Goal: Navigation & Orientation: Find specific page/section

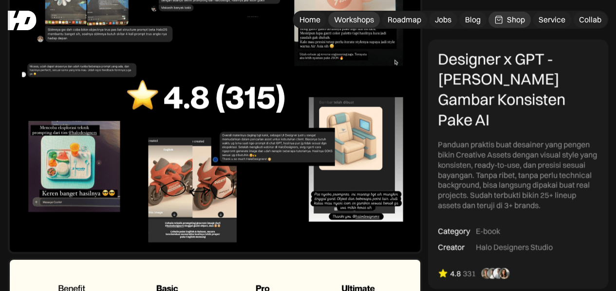
scroll to position [2920, 0]
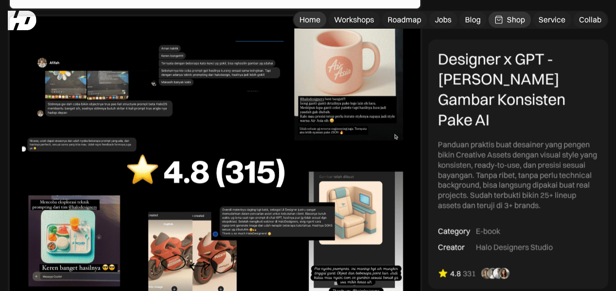
click at [300, 15] on div "Home" at bounding box center [309, 20] width 21 height 10
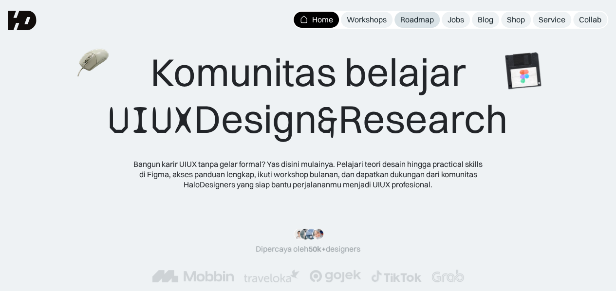
click at [407, 27] on link "Roadmap" at bounding box center [416, 20] width 45 height 16
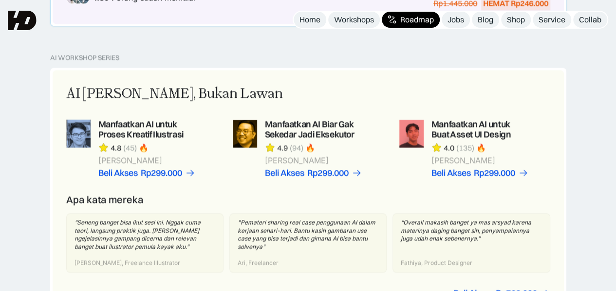
scroll to position [572, 0]
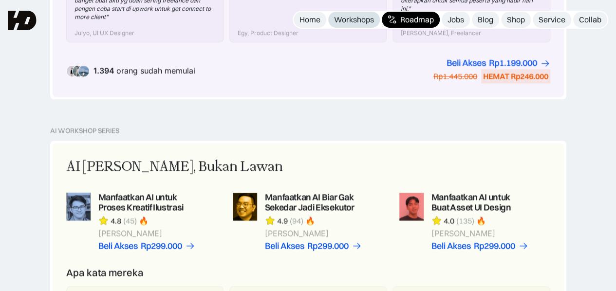
click at [363, 15] on div "Workshops" at bounding box center [354, 20] width 40 height 10
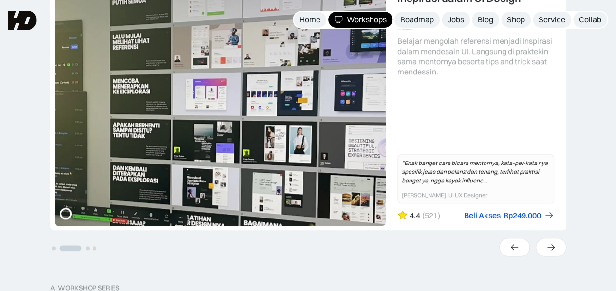
scroll to position [243, 0]
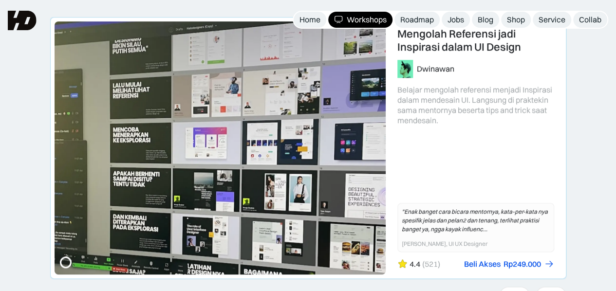
click at [57, 145] on link "2 of 4" at bounding box center [308, 148] width 515 height 261
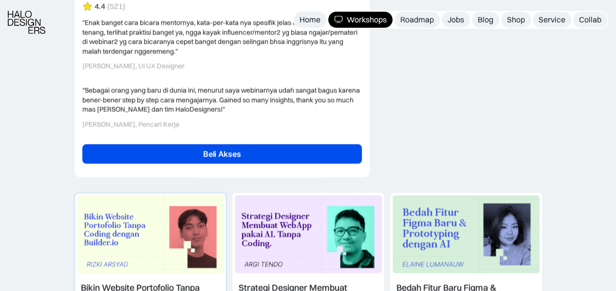
scroll to position [2482, 0]
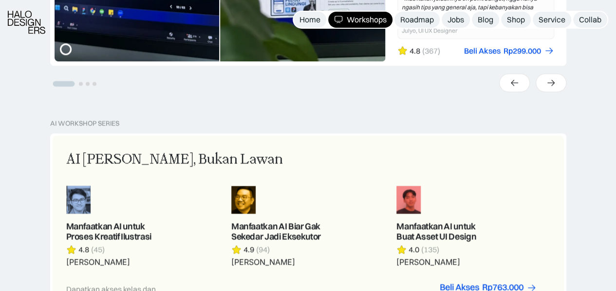
scroll to position [498, 0]
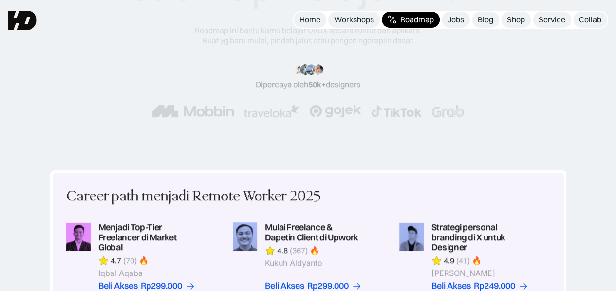
scroll to position [104, 0]
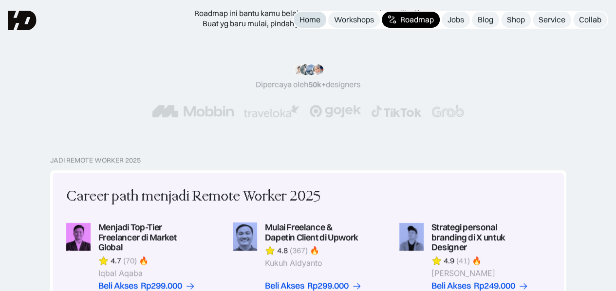
click at [299, 15] on div "Home" at bounding box center [309, 20] width 21 height 10
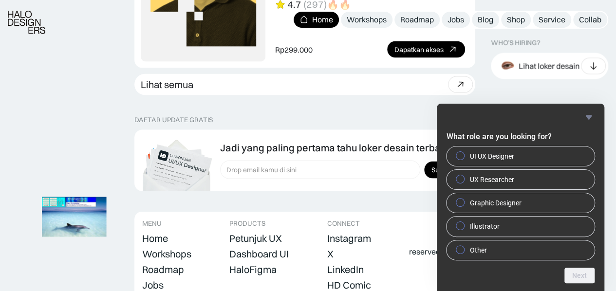
scroll to position [2774, 0]
